Goal: Task Accomplishment & Management: Use online tool/utility

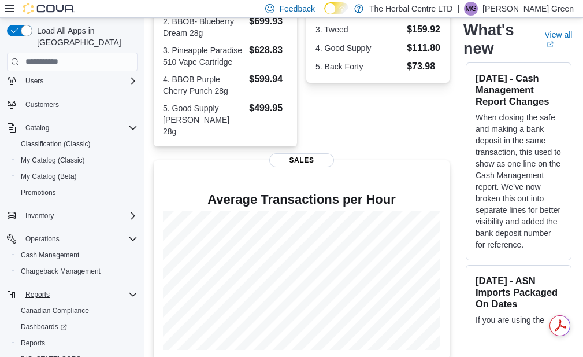
scroll to position [60, 0]
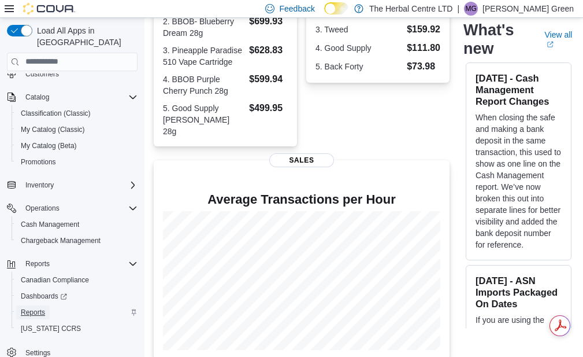
click at [45, 308] on span "Reports" at bounding box center [33, 312] width 24 height 9
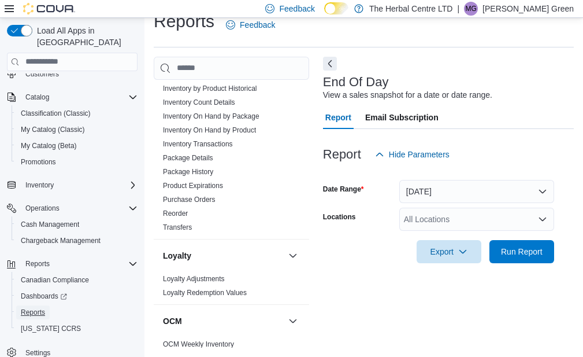
scroll to position [520, 0]
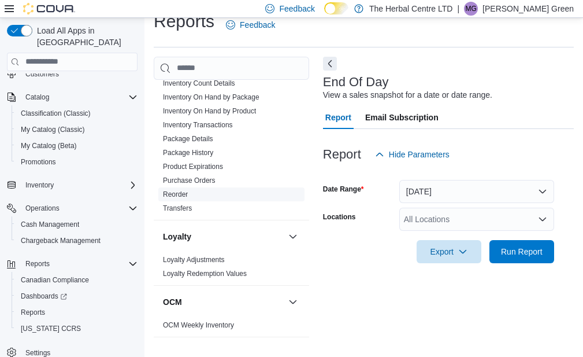
click at [178, 190] on link "Reorder" at bounding box center [175, 194] width 25 height 8
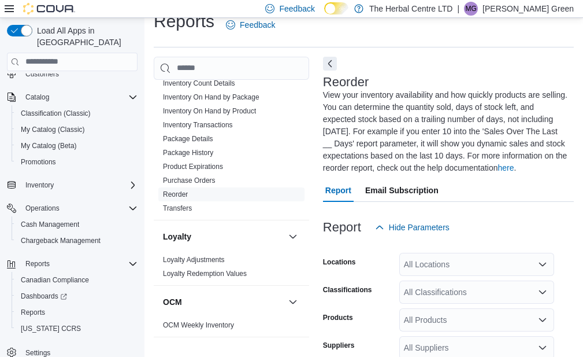
scroll to position [99, 0]
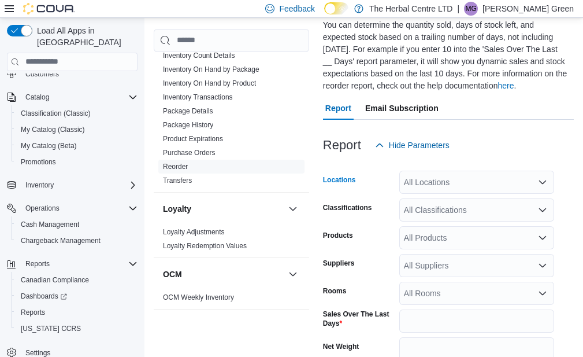
click at [422, 188] on div "All Locations" at bounding box center [476, 182] width 155 height 23
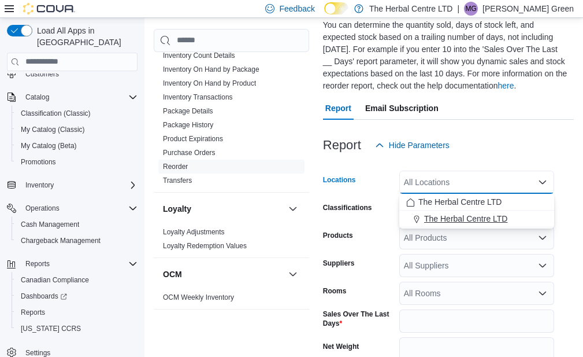
click at [435, 217] on span "The Herbal Centre LTD" at bounding box center [465, 219] width 83 height 12
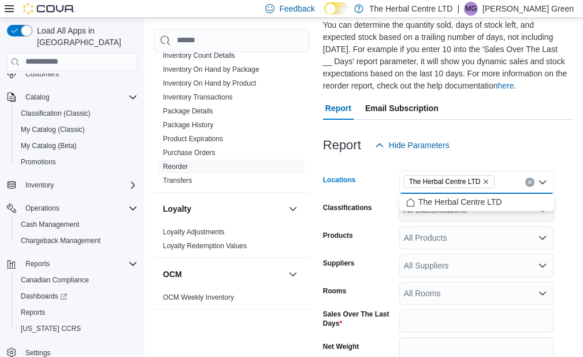
click at [564, 154] on div "Report Hide Parameters" at bounding box center [448, 145] width 251 height 23
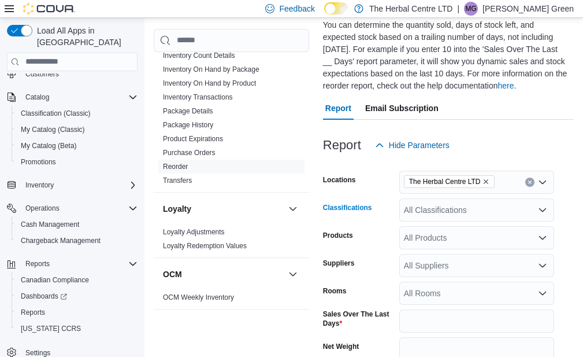
click at [440, 216] on div "All Classifications" at bounding box center [476, 209] width 155 height 23
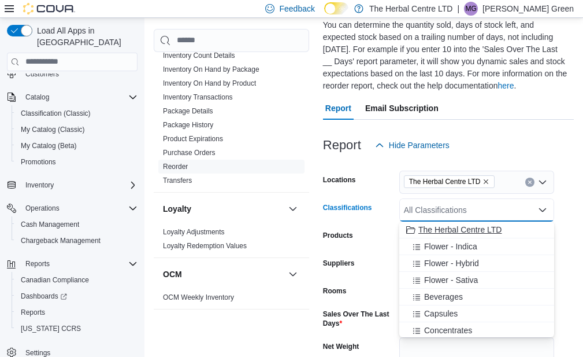
click at [444, 229] on span "The Herbal Centre LTD" at bounding box center [460, 230] width 83 height 12
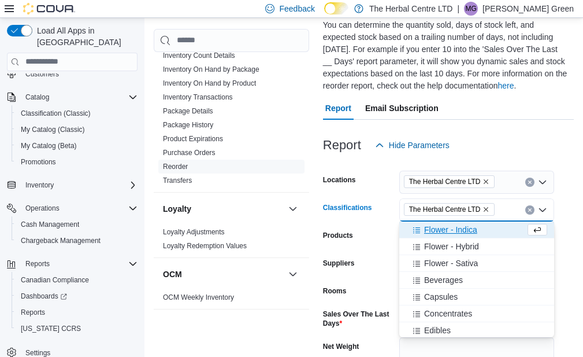
click at [444, 229] on span "Flower - Indica" at bounding box center [450, 230] width 53 height 12
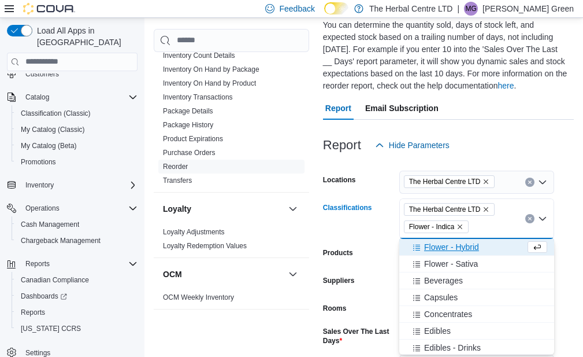
click at [445, 245] on span "Flower - Hybrid" at bounding box center [451, 247] width 55 height 12
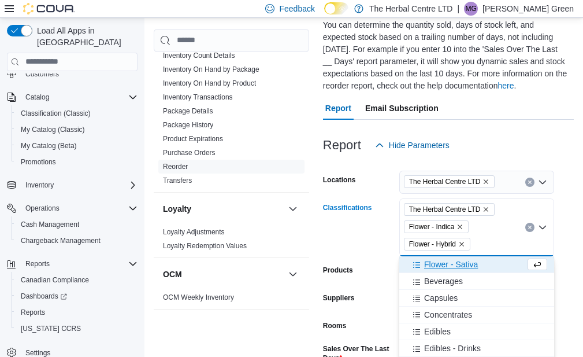
drag, startPoint x: 445, startPoint y: 256, endPoint x: 445, endPoint y: 264, distance: 8.1
click at [445, 264] on button "Flower - Sativa" at bounding box center [476, 264] width 155 height 17
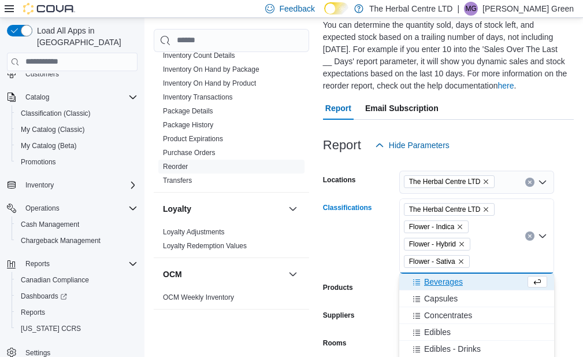
click at [457, 287] on span "Beverages" at bounding box center [443, 282] width 39 height 12
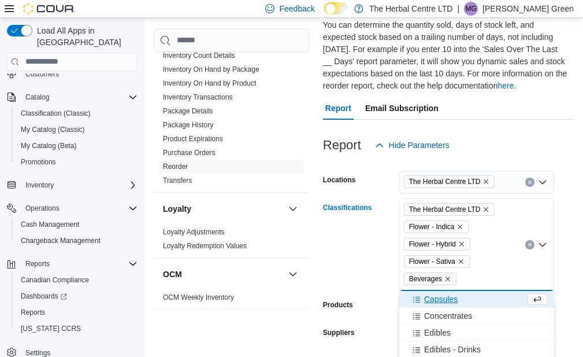
click at [458, 302] on span "Capsules" at bounding box center [441, 299] width 34 height 12
click at [457, 305] on button "Concentrates" at bounding box center [476, 299] width 155 height 17
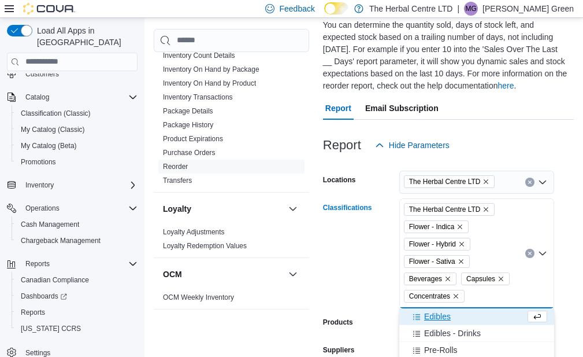
click at [450, 320] on div "Edibles" at bounding box center [465, 316] width 119 height 12
click at [452, 327] on span "Pre-Rolls" at bounding box center [441, 333] width 34 height 12
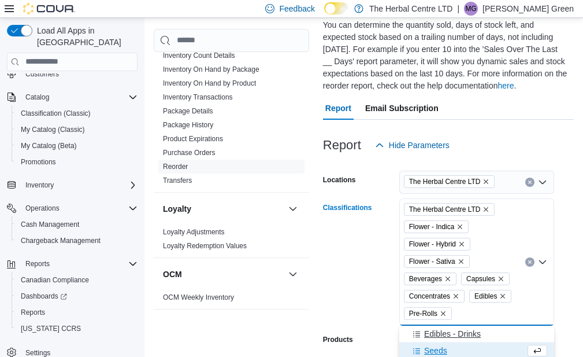
click at [450, 336] on span "Edibles - Drinks" at bounding box center [452, 334] width 57 height 12
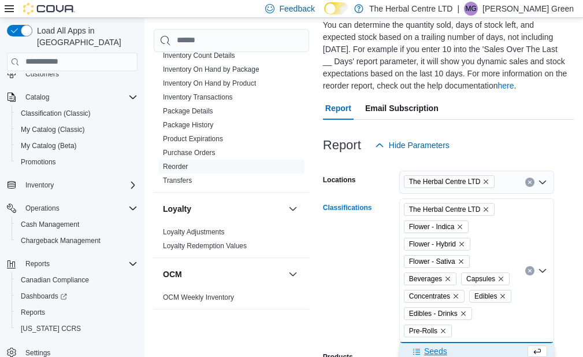
click at [450, 353] on div "Seeds" at bounding box center [465, 351] width 119 height 12
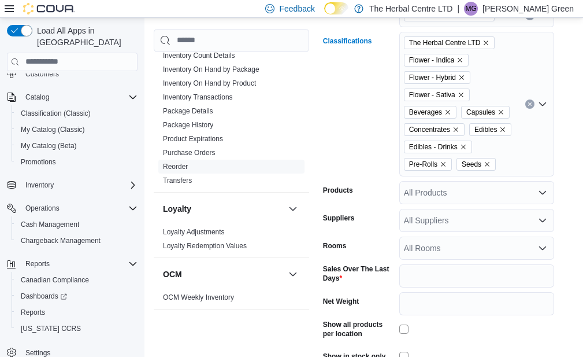
scroll to position [273, 0]
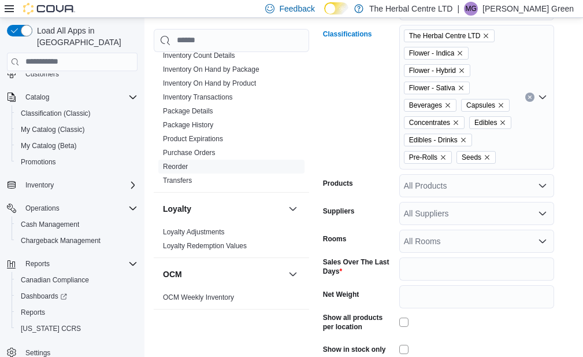
click at [505, 154] on div "The Herbal Centre LTD Flower - Indica Flower - Hybrid Flower - Sativa Beverages…" at bounding box center [476, 97] width 155 height 145
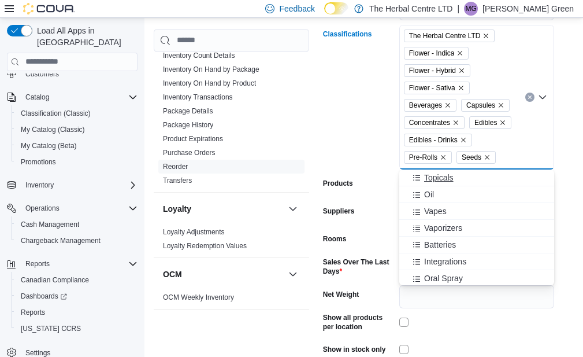
click at [445, 179] on span "Topicals" at bounding box center [438, 178] width 29 height 12
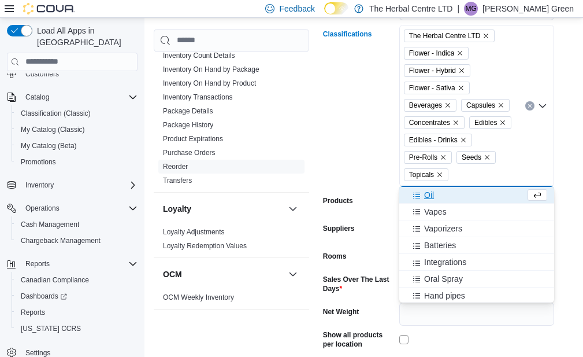
click at [434, 197] on div "Oil" at bounding box center [465, 195] width 119 height 12
click at [434, 197] on span "Vapes" at bounding box center [435, 195] width 23 height 12
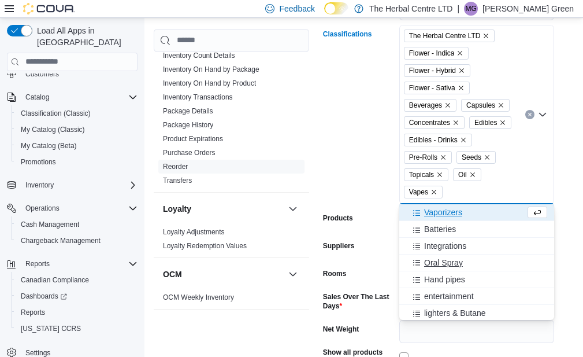
click at [452, 258] on span "Oral Spray" at bounding box center [443, 263] width 39 height 12
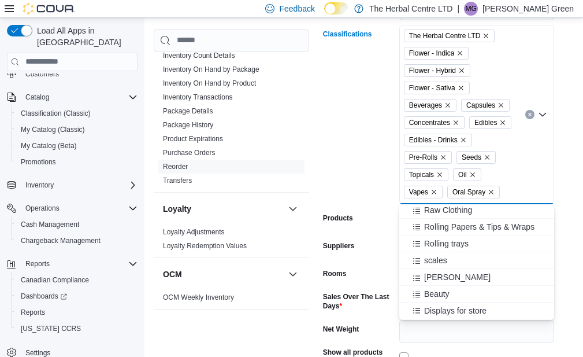
scroll to position [454, 0]
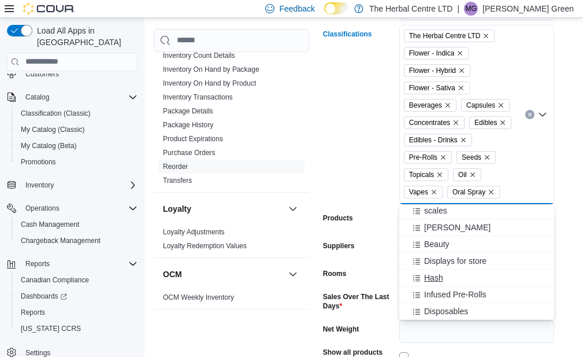
click at [443, 276] on div "Hash" at bounding box center [476, 278] width 141 height 12
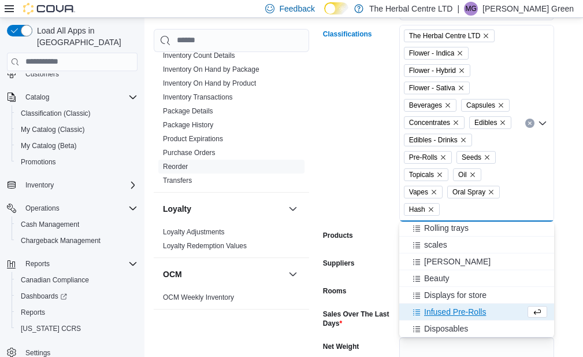
scroll to position [438, 0]
click at [471, 313] on span "Infused Pre-Rolls" at bounding box center [455, 312] width 62 height 12
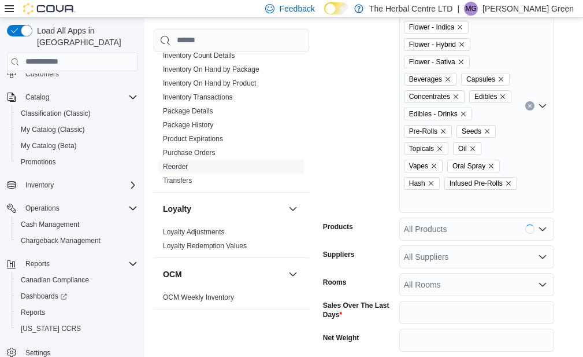
scroll to position [331, 0]
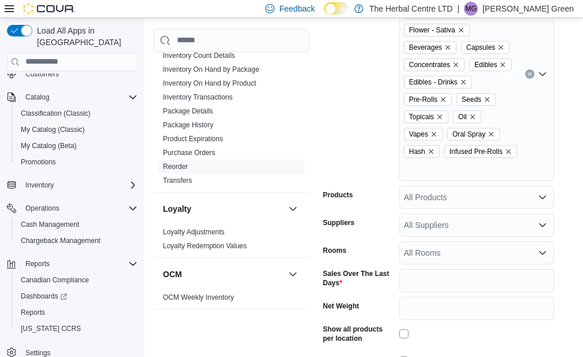
click at [417, 168] on div "The Herbal Centre LTD Flower - Indica Flower - Hybrid Flower - Sativa Beverages…" at bounding box center [476, 74] width 155 height 214
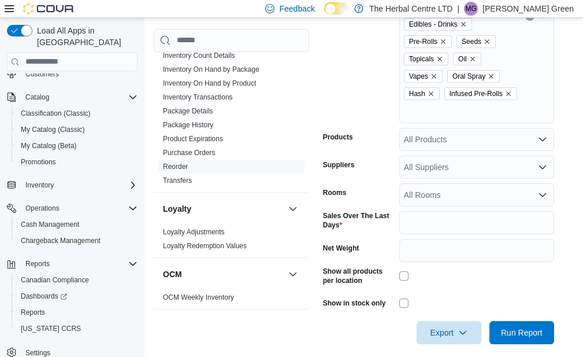
click at [424, 113] on div "The Herbal Centre LTD Flower - Indica Flower - Hybrid Flower - Sativa Beverages…" at bounding box center [476, 16] width 155 height 214
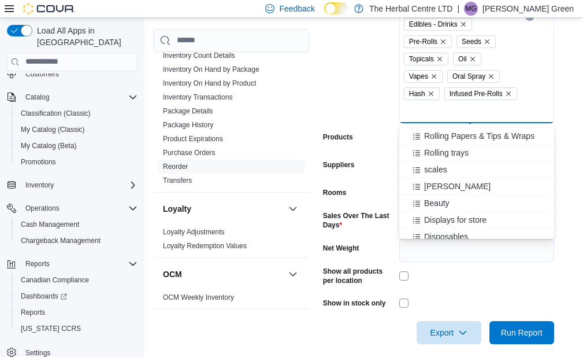
scroll to position [421, 0]
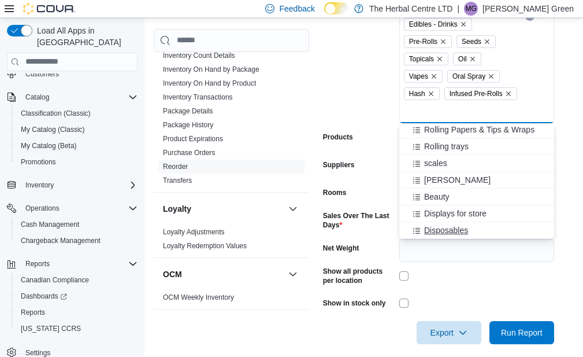
click at [446, 226] on span "Disposables" at bounding box center [446, 230] width 44 height 12
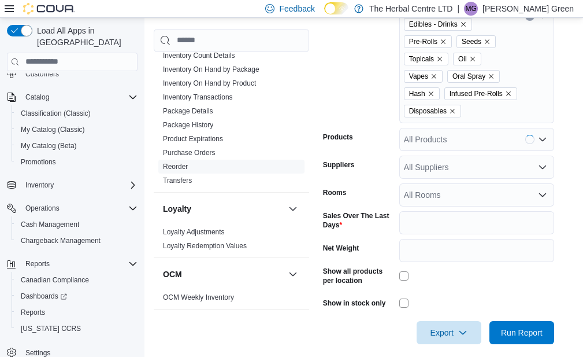
drag, startPoint x: 568, startPoint y: 198, endPoint x: 458, endPoint y: 165, distance: 113.9
click at [567, 198] on form "Locations The Herbal Centre LTD Classifications The Herbal Centre LTD Flower - …" at bounding box center [448, 106] width 251 height 476
click at [442, 141] on div "All Products" at bounding box center [476, 139] width 155 height 23
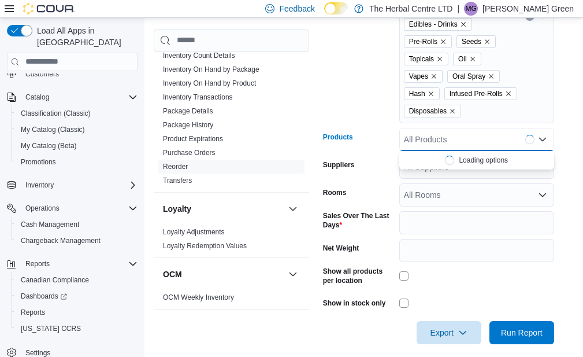
drag, startPoint x: 575, startPoint y: 229, endPoint x: 561, endPoint y: 225, distance: 13.7
click at [574, 228] on form "Locations The Herbal Centre LTD Classifications The Herbal Centre LTD Flower - …" at bounding box center [448, 106] width 251 height 476
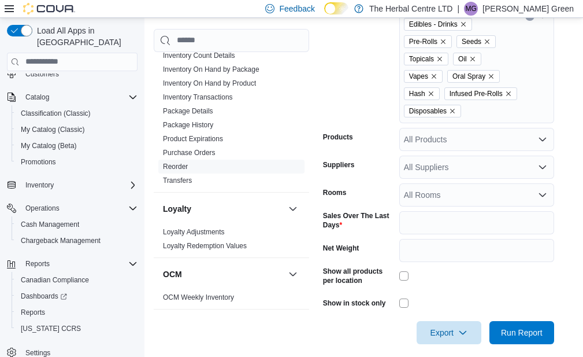
click at [427, 165] on div "All Suppliers" at bounding box center [476, 166] width 155 height 23
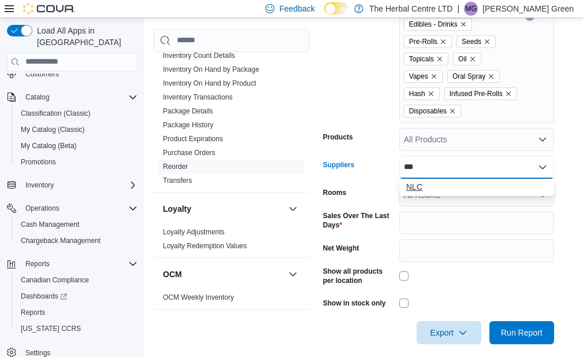
type input "***"
click at [414, 188] on span "NLC" at bounding box center [476, 187] width 141 height 12
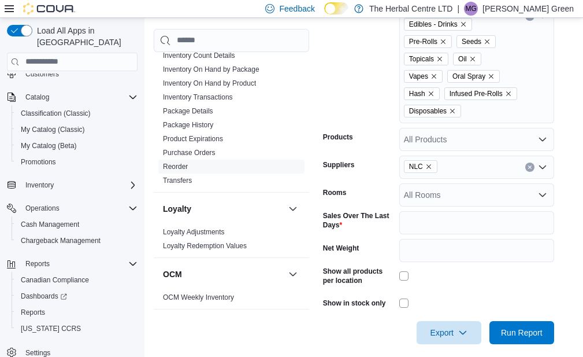
click at [560, 217] on form "Locations The Herbal Centre LTD Classifications The Herbal Centre LTD Flower - …" at bounding box center [448, 106] width 251 height 476
click at [463, 336] on span "Export" at bounding box center [449, 331] width 51 height 23
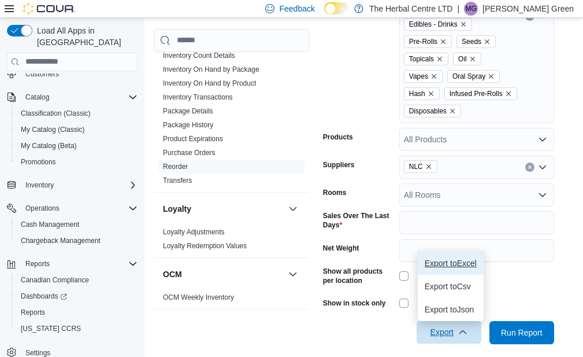
click at [448, 257] on button "Export to Excel" at bounding box center [451, 262] width 66 height 23
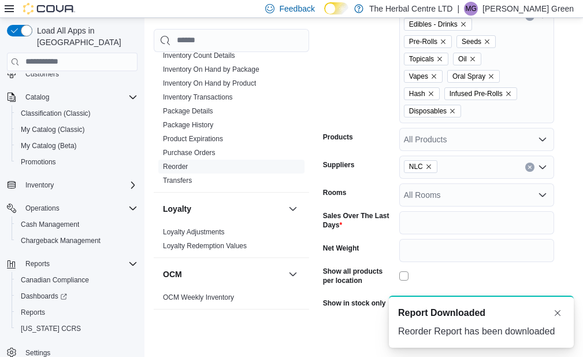
scroll to position [0, 0]
